Goal: Transaction & Acquisition: Purchase product/service

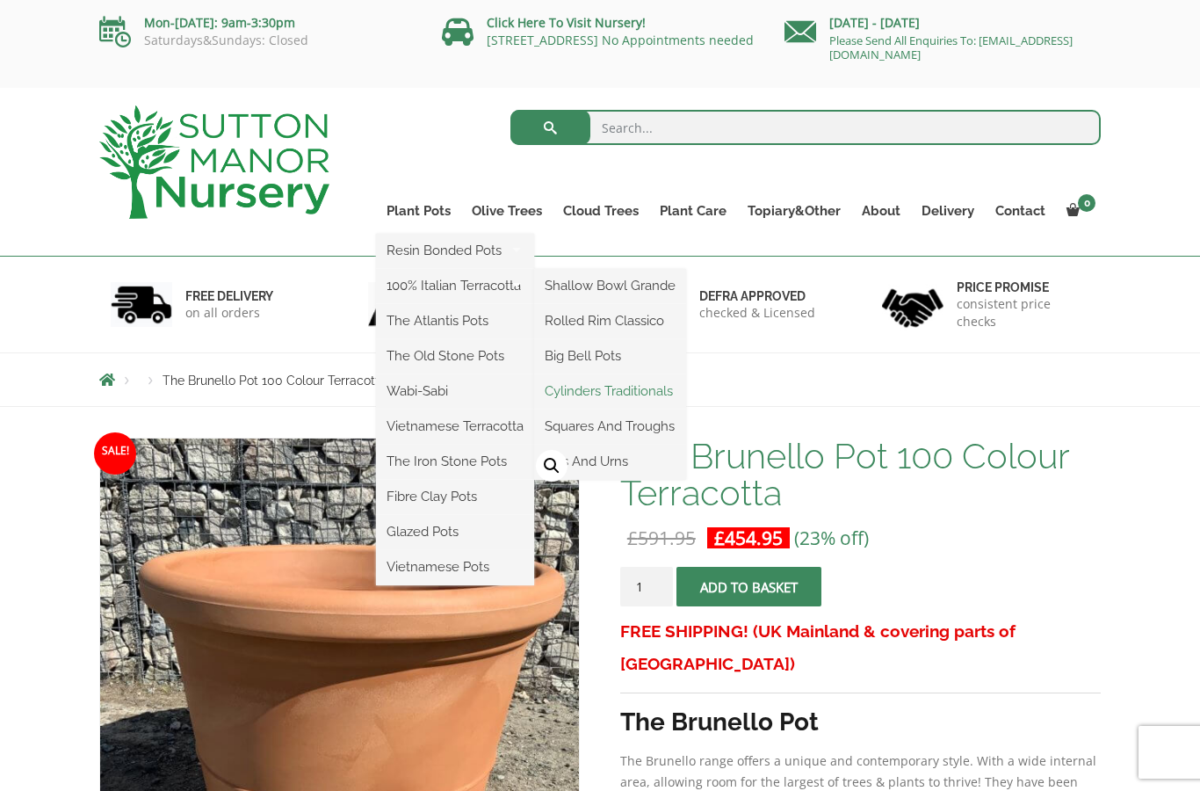
click at [660, 399] on link "Cylinders Traditionals" at bounding box center [610, 391] width 152 height 26
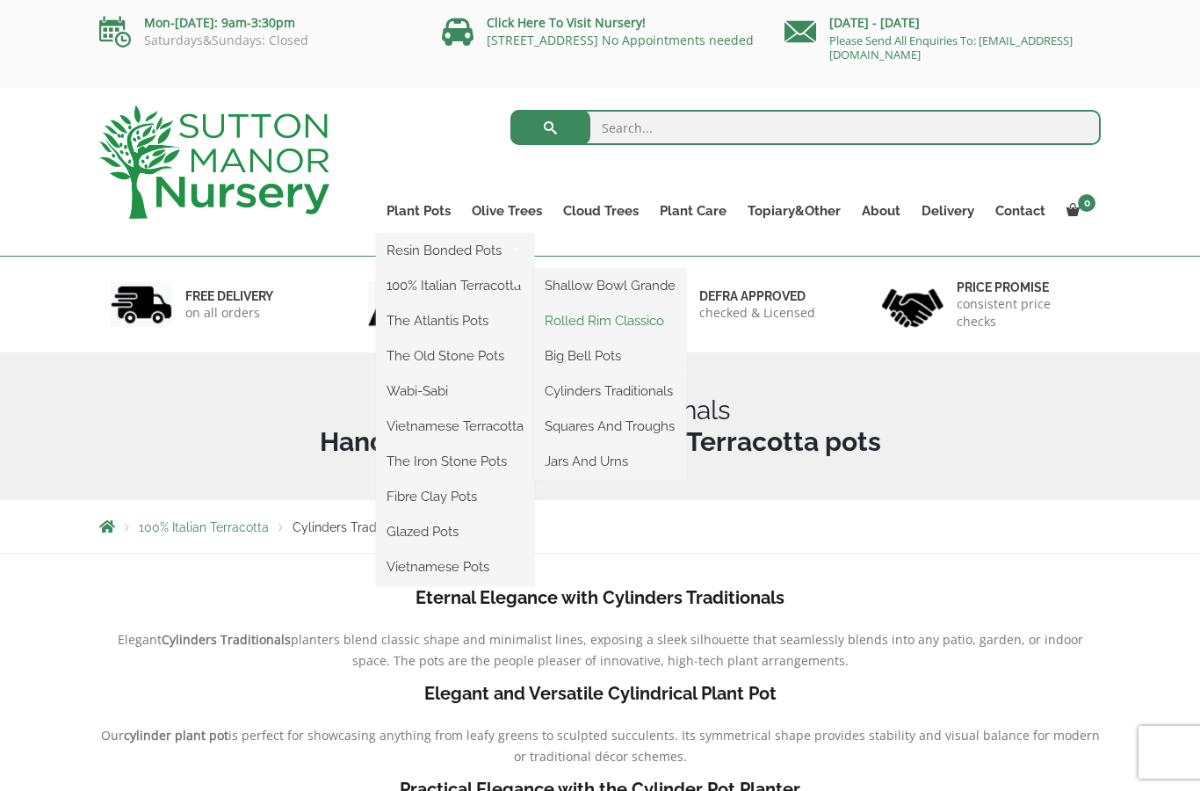
click at [644, 325] on link "Rolled Rim Classico" at bounding box center [610, 321] width 152 height 26
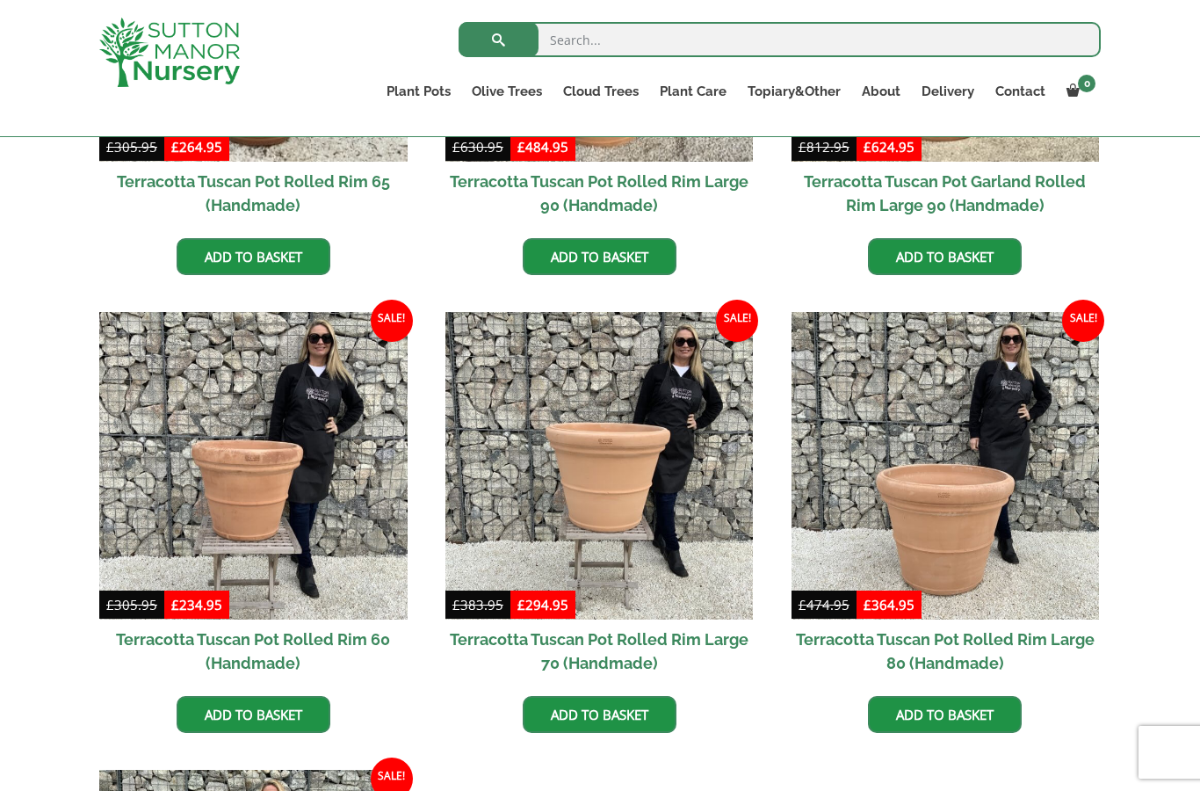
scroll to position [1044, 0]
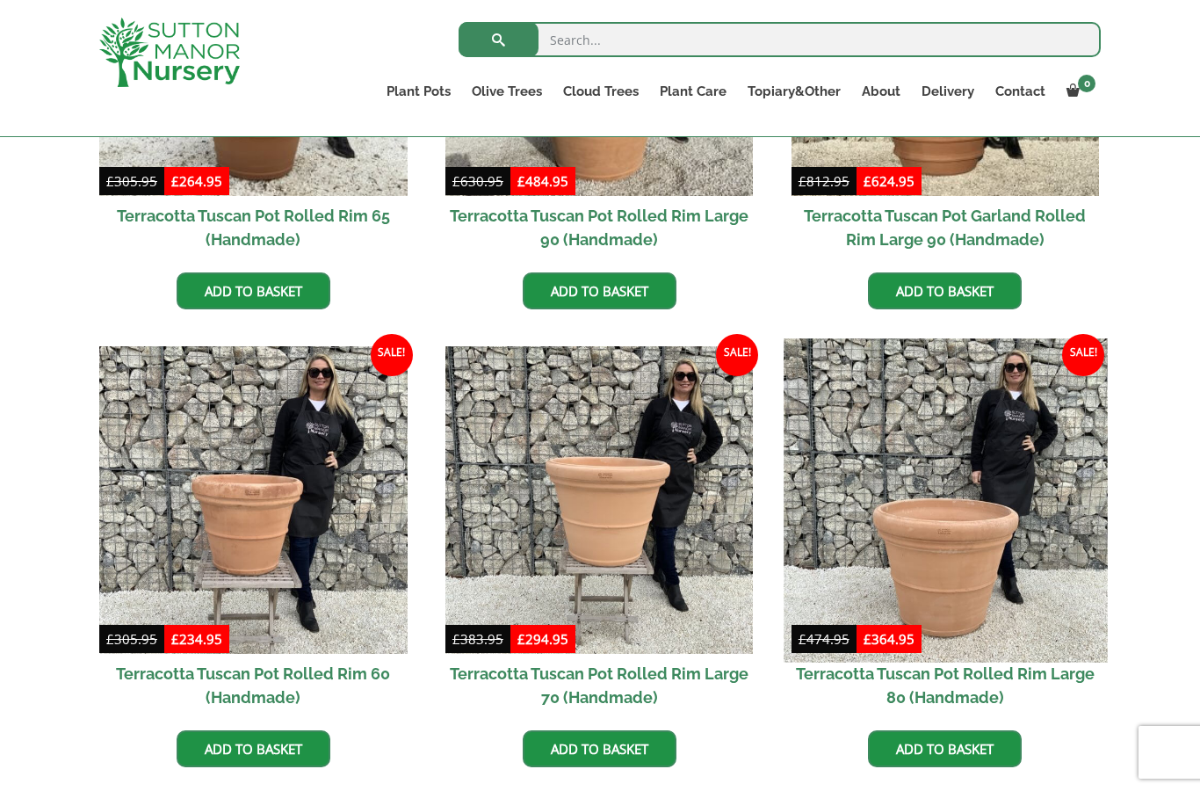
click at [1014, 539] on img at bounding box center [945, 499] width 323 height 323
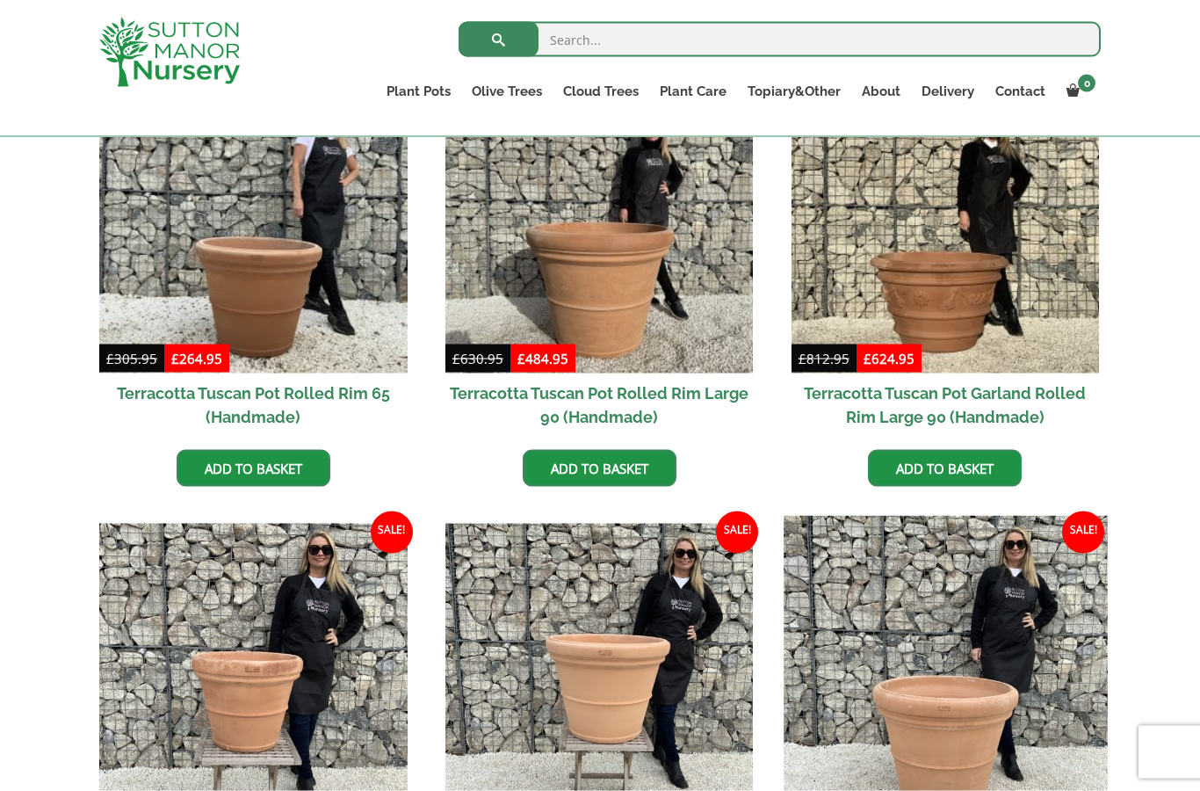
scroll to position [867, 0]
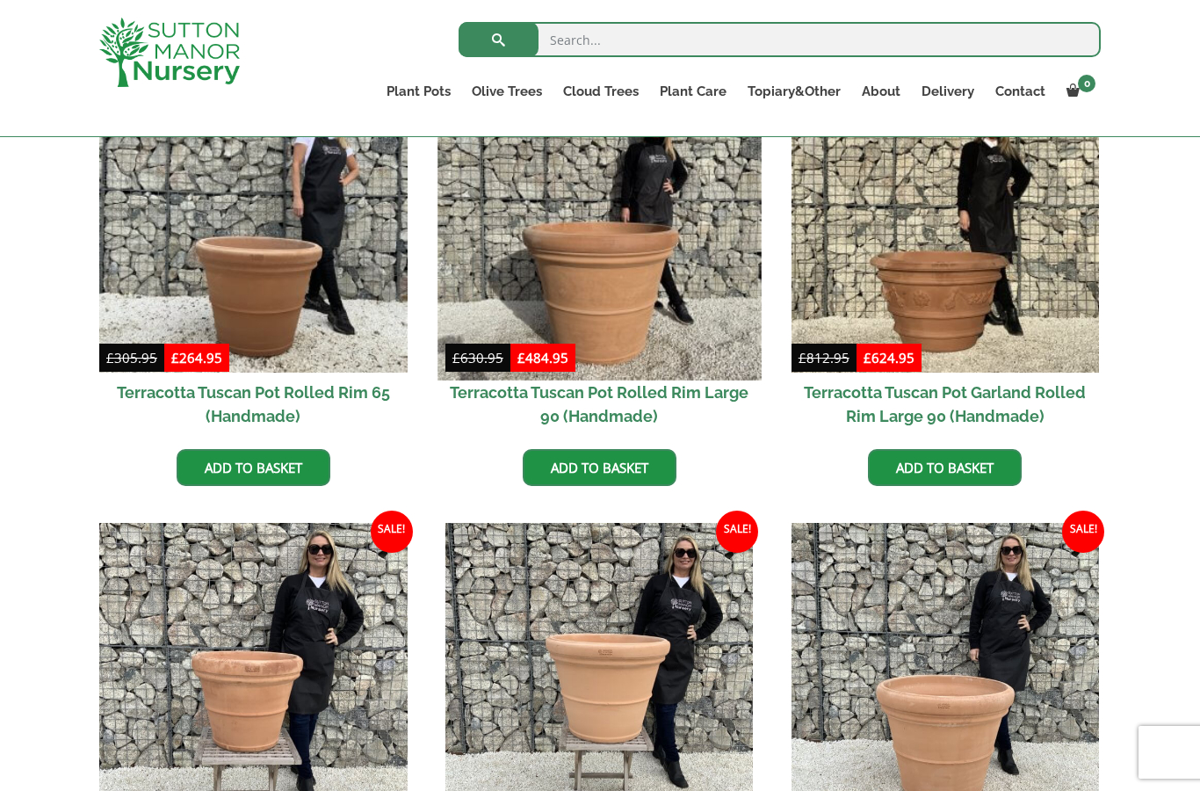
click at [653, 288] on img at bounding box center [599, 217] width 323 height 323
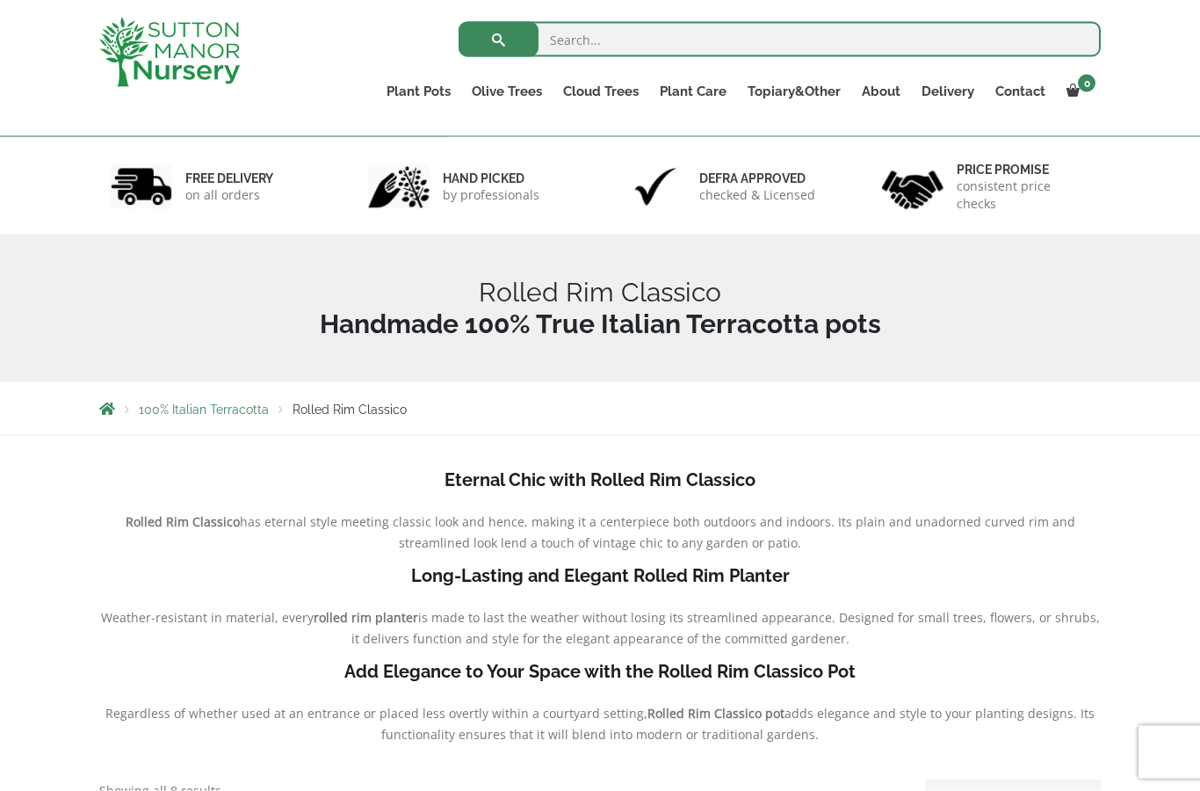
scroll to position [0, 0]
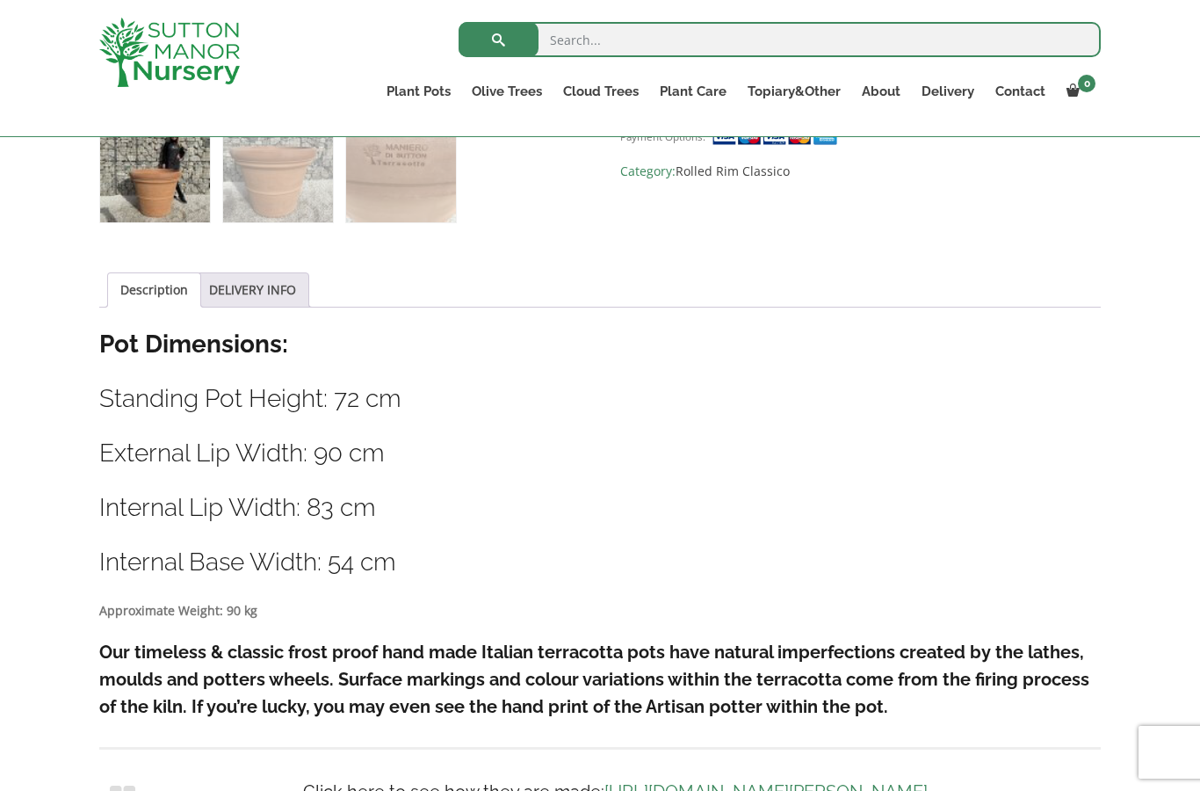
scroll to position [791, 0]
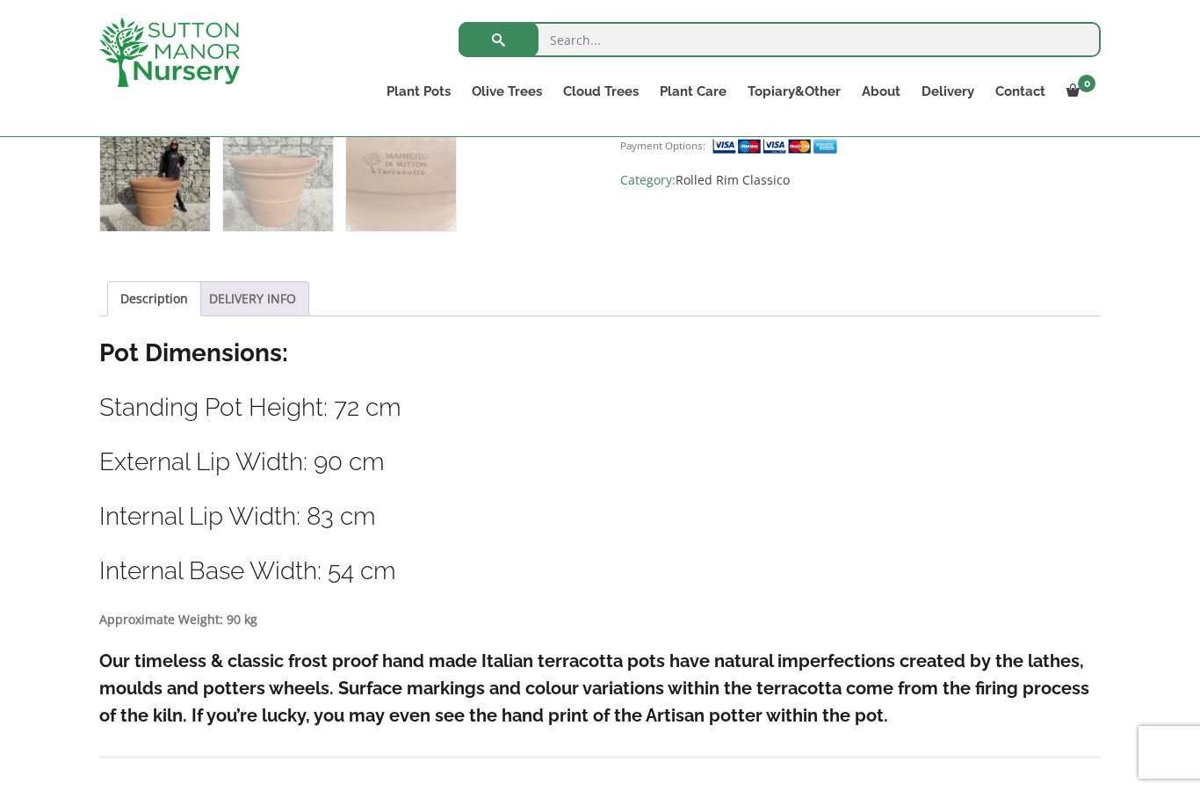
click at [250, 305] on link "DELIVERY INFO" at bounding box center [252, 298] width 87 height 33
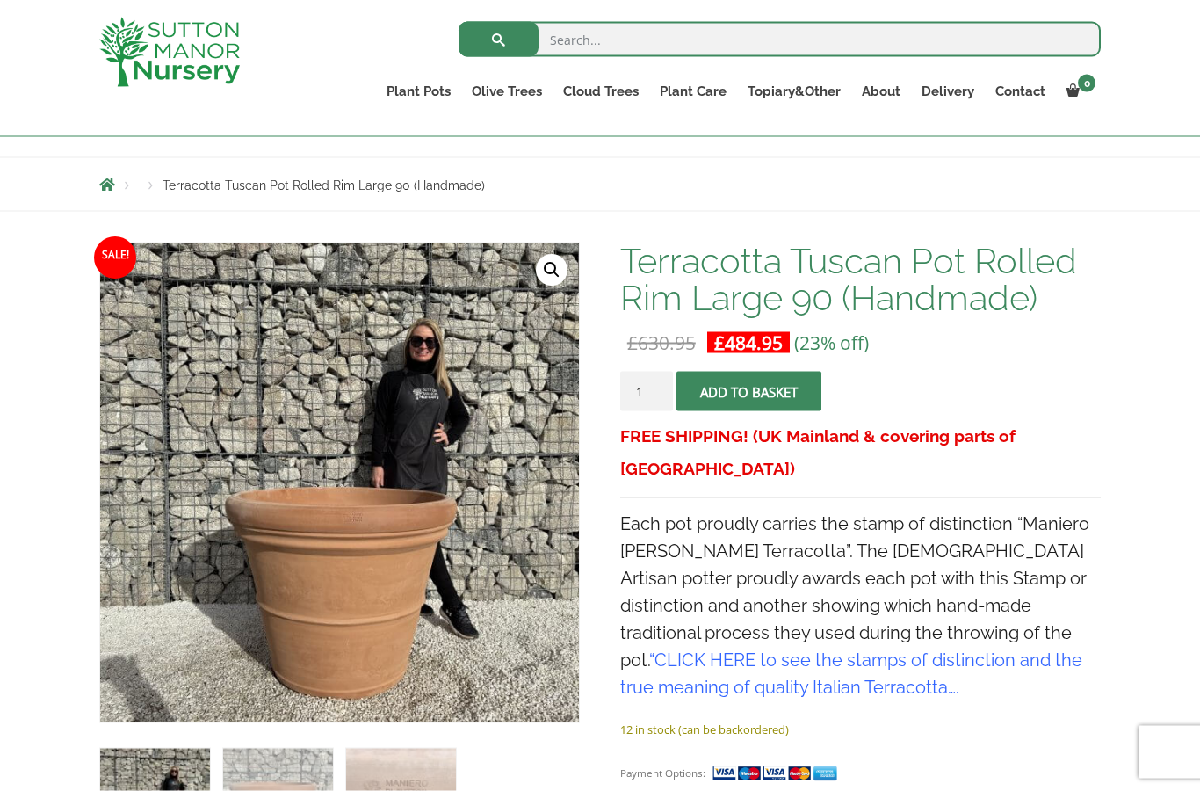
scroll to position [0, 0]
